Goal: Task Accomplishment & Management: Manage account settings

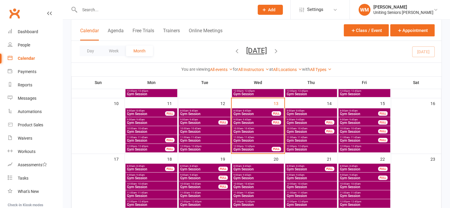
scroll to position [177, 0]
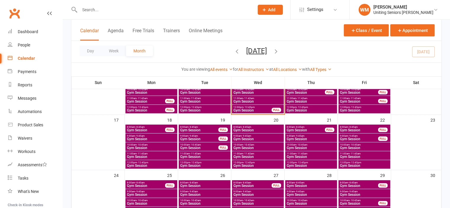
click at [123, 12] on input "text" at bounding box center [164, 10] width 172 height 8
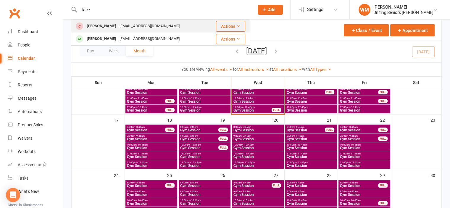
type input "lace"
click at [118, 28] on div "[PERSON_NAME]" at bounding box center [101, 26] width 33 height 9
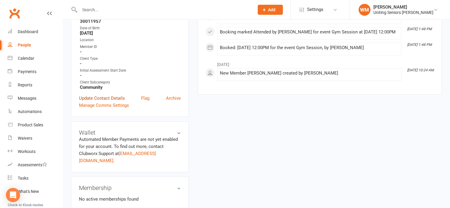
click at [115, 99] on link "Update Contact Details" at bounding box center [102, 98] width 46 height 7
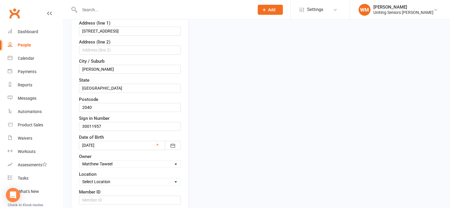
scroll to position [205, 0]
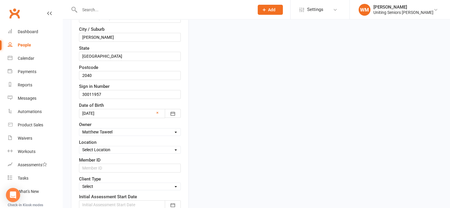
click at [119, 146] on select "Select Location Seniors [PERSON_NAME]" at bounding box center [129, 149] width 101 height 7
select select "0"
click at [79, 146] on select "Select Location Seniors [PERSON_NAME]" at bounding box center [129, 149] width 101 height 7
click at [113, 184] on select "Select Funded (CHSP) Foundation & Pensioner (FUP) Self-Funded (Full) DVA Unitin…" at bounding box center [129, 186] width 101 height 7
select select "Self-Funded (Full)"
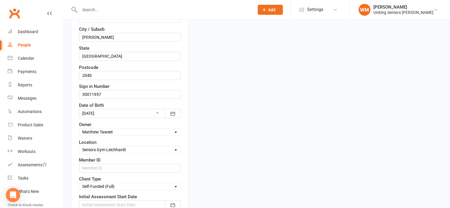
click at [79, 183] on select "Select Funded (CHSP) Foundation & Pensioner (FUP) Self-Funded (Full) DVA Unitin…" at bounding box center [129, 186] width 101 height 7
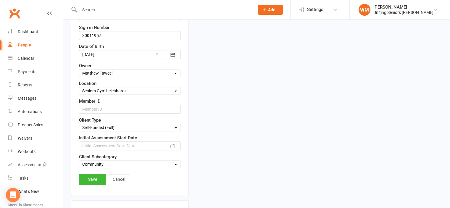
scroll to position [264, 0]
click at [124, 143] on div at bounding box center [130, 145] width 102 height 9
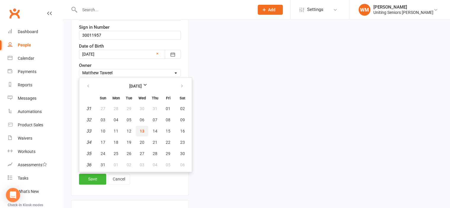
click at [140, 131] on button "13" at bounding box center [142, 131] width 12 height 11
type input "[DATE]"
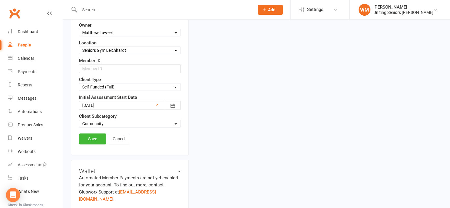
scroll to position [323, 0]
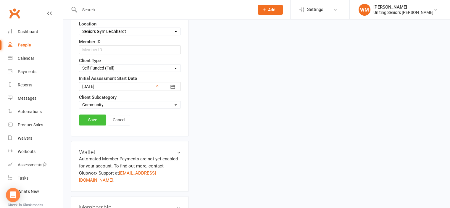
click at [98, 120] on link "Save" at bounding box center [92, 119] width 27 height 11
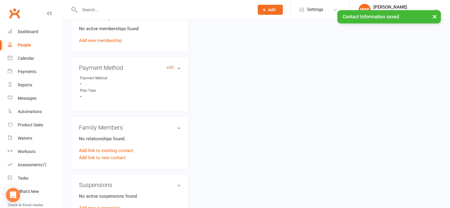
click at [171, 65] on link "edit" at bounding box center [169, 67] width 7 height 5
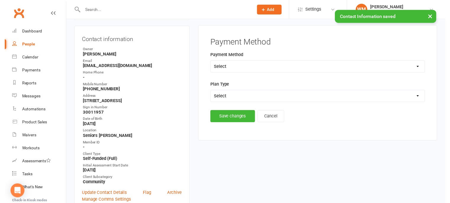
scroll to position [51, 0]
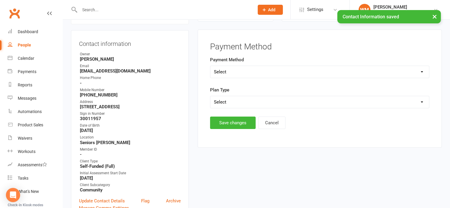
click at [254, 70] on select "Select Direct Debit Direct Deposit / Bank Transfer Cheque Credit Card by Phone …" at bounding box center [319, 72] width 218 height 12
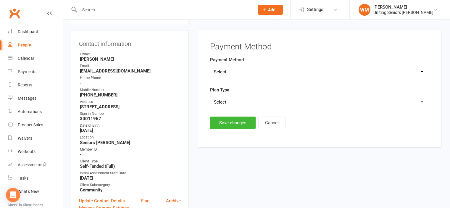
select select "Direct Deposit / Bank Transfer"
click at [210, 66] on select "Select Direct Debit Direct Deposit / Bank Transfer Cheque Credit Card by Phone …" at bounding box center [319, 72] width 218 height 12
click at [262, 101] on select "Select Ongoing Single-service" at bounding box center [319, 102] width 218 height 12
select select "Single-service"
click at [210, 96] on select "Select Ongoing Single-service" at bounding box center [319, 102] width 218 height 12
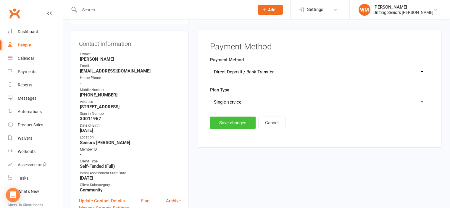
click at [244, 119] on button "Save changes" at bounding box center [233, 122] width 46 height 12
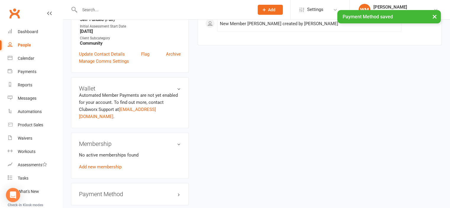
scroll to position [198, 0]
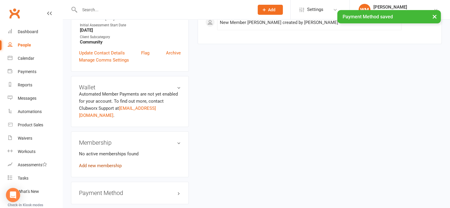
click at [100, 163] on link "Add new membership" at bounding box center [100, 165] width 43 height 5
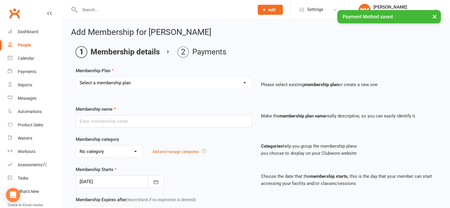
click at [241, 82] on select "Select a membership plan Create new Membership Plan Initial Assessment + Set Up…" at bounding box center [164, 83] width 176 height 12
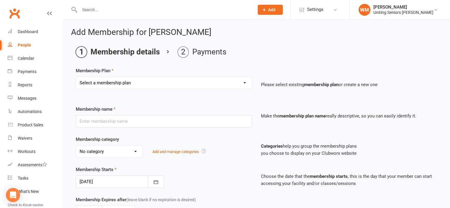
select select "3"
click at [76, 77] on select "Select a membership plan Create new Membership Plan Initial Assessment + Set Up…" at bounding box center [164, 83] width 176 height 12
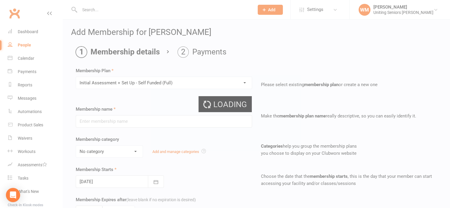
type input "Initial Assessment + Set Up - Self Funded (Full)"
select select "5"
type input "3"
select select "2"
type input "5"
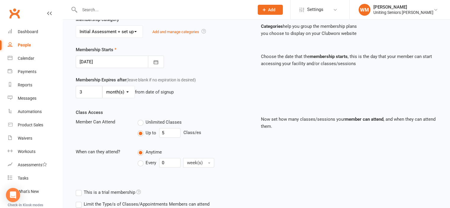
scroll to position [148, 0]
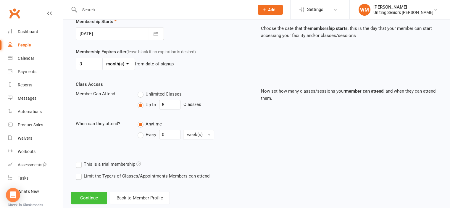
click at [89, 195] on button "Continue" at bounding box center [89, 198] width 36 height 12
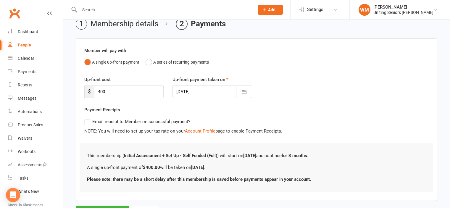
scroll to position [56, 0]
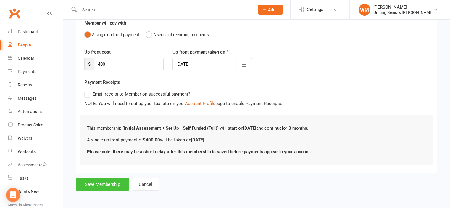
click at [98, 181] on button "Save Membership" at bounding box center [102, 184] width 53 height 12
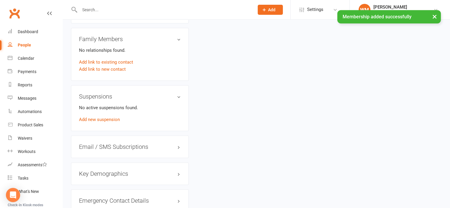
scroll to position [502, 0]
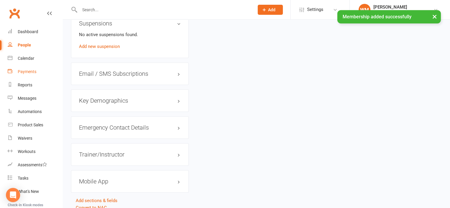
click at [14, 65] on link "Payments" at bounding box center [35, 71] width 55 height 13
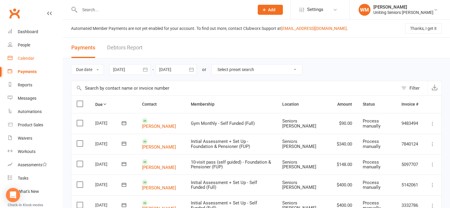
click at [20, 58] on div "Calendar" at bounding box center [26, 58] width 17 height 5
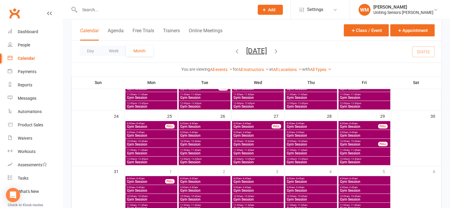
scroll to position [266, 0]
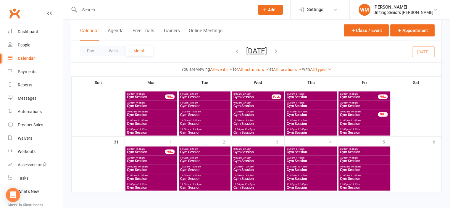
click at [149, 160] on span "Gym Session" at bounding box center [150, 161] width 49 height 4
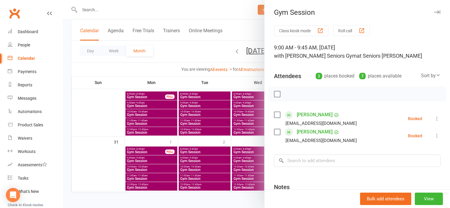
click at [112, 165] on div at bounding box center [256, 104] width 387 height 208
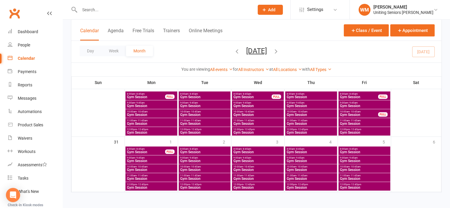
click at [149, 149] on span "8:00am - 8:45am" at bounding box center [145, 148] width 39 height 3
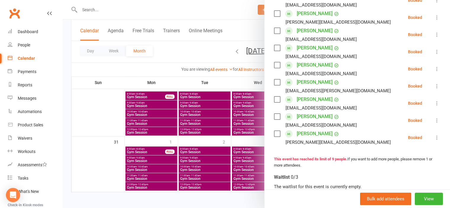
scroll to position [89, 0]
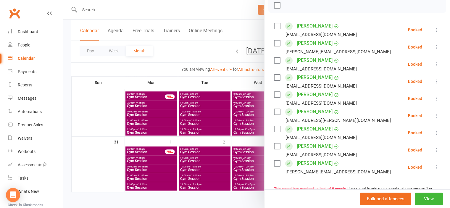
click at [109, 166] on div at bounding box center [256, 104] width 387 height 208
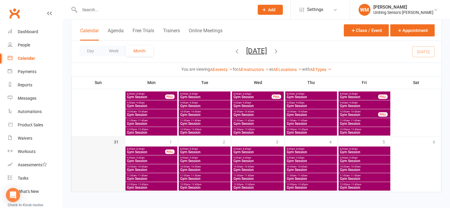
click at [104, 162] on div at bounding box center [98, 169] width 52 height 44
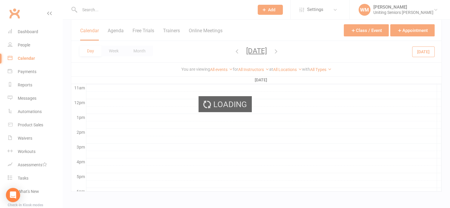
scroll to position [0, 0]
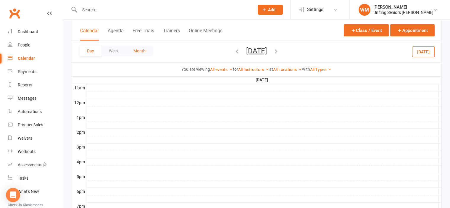
click at [135, 52] on button "Month" at bounding box center [139, 51] width 27 height 11
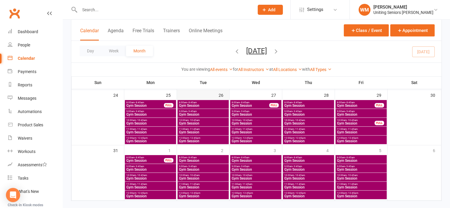
scroll to position [258, 0]
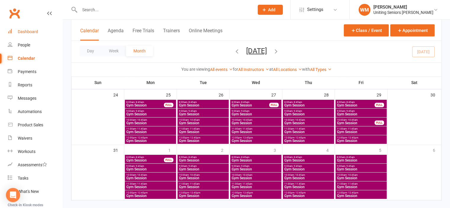
click at [30, 34] on div "Dashboard" at bounding box center [28, 31] width 20 height 5
